Goal: Task Accomplishment & Management: Manage account settings

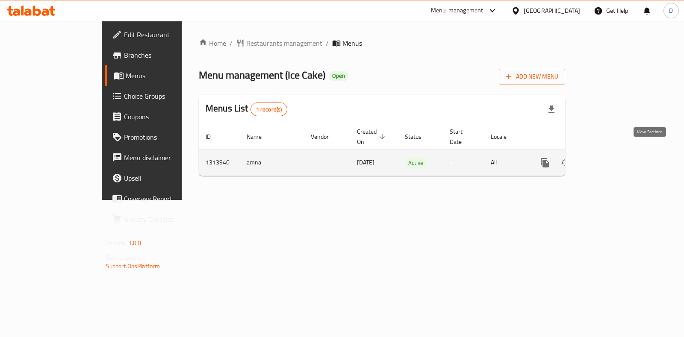
click at [616, 158] on link "enhanced table" at bounding box center [606, 163] width 21 height 21
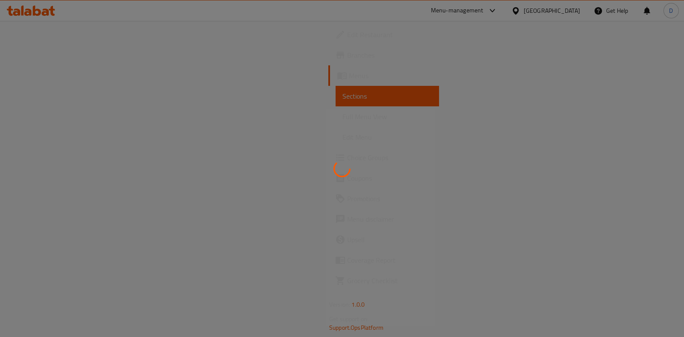
click at [631, 162] on div at bounding box center [342, 168] width 684 height 337
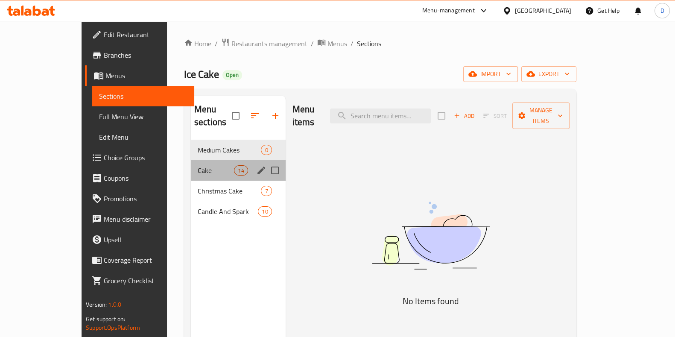
click at [232, 160] on div "Cake 14" at bounding box center [238, 170] width 95 height 21
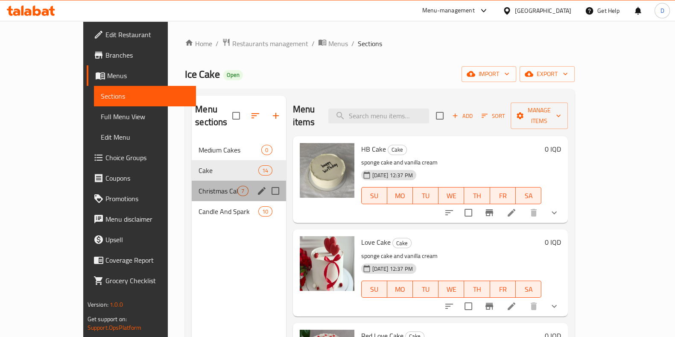
click at [227, 181] on div "Christmas Cake 7" at bounding box center [239, 191] width 94 height 21
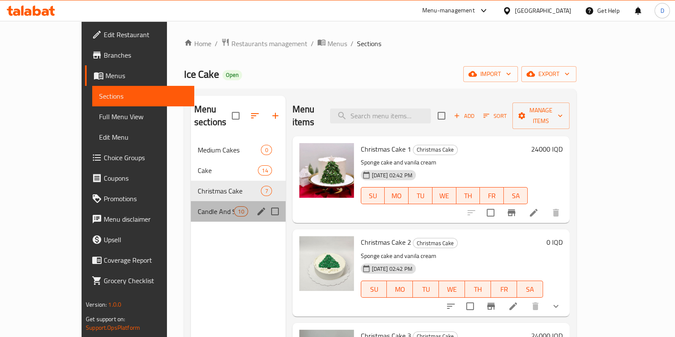
click at [224, 201] on div "Candle And Spark 10" at bounding box center [238, 211] width 95 height 21
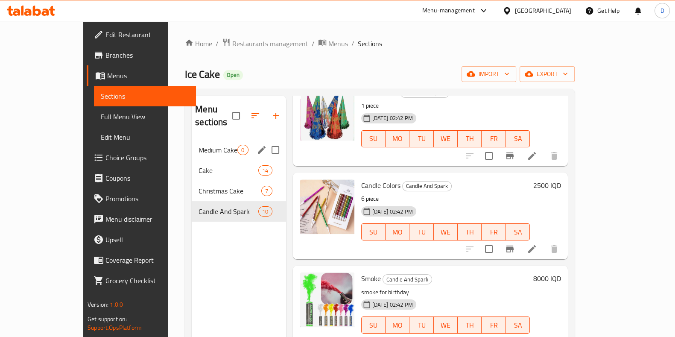
click at [219, 140] on div "Medium Cakes 0" at bounding box center [239, 150] width 94 height 21
